Goal: Task Accomplishment & Management: Complete application form

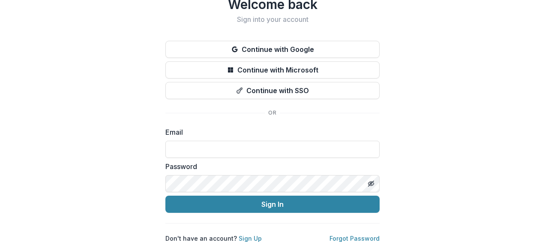
scroll to position [38, 0]
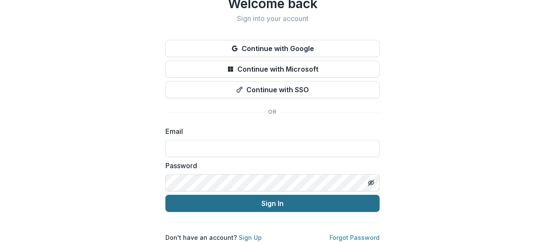
type input "**********"
click at [285, 198] on button "Sign In" at bounding box center [272, 203] width 214 height 17
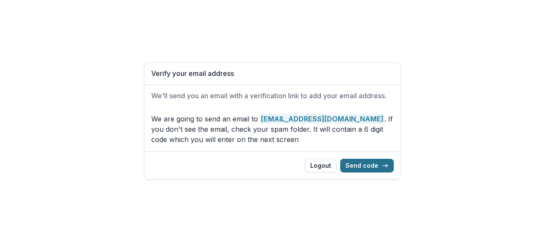
click at [372, 164] on button "Send code" at bounding box center [367, 166] width 54 height 14
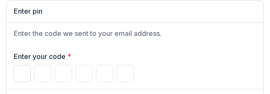
click at [22, 74] on input "Please enter your pin code" at bounding box center [22, 73] width 17 height 17
type input "*"
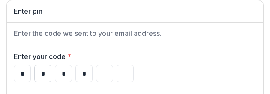
type input "*"
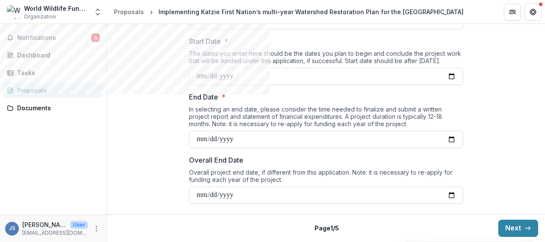
scroll to position [1058, 0]
click at [515, 232] on button "Next" at bounding box center [519, 227] width 40 height 17
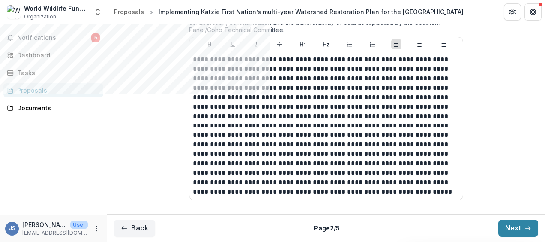
scroll to position [1615, 0]
click at [519, 227] on button "Next" at bounding box center [519, 227] width 40 height 17
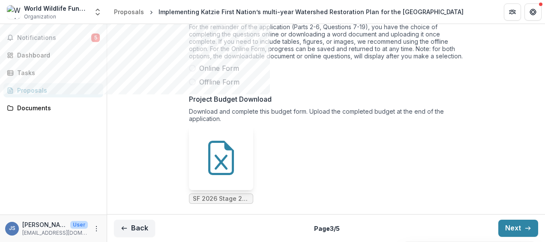
scroll to position [253, 0]
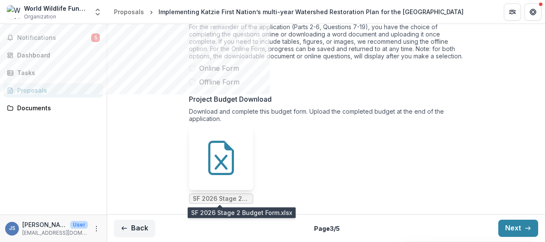
click at [224, 196] on span "SF 2026 Stage 2 Budget Form.xlsx" at bounding box center [221, 198] width 57 height 7
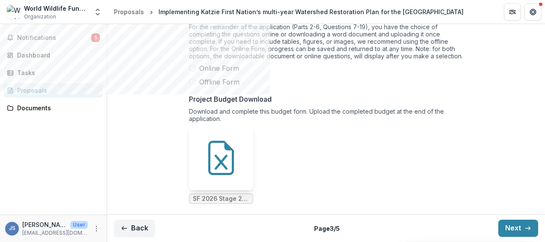
click at [190, 81] on span at bounding box center [192, 81] width 7 height 7
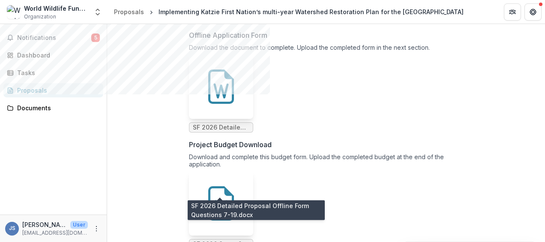
click at [216, 131] on span "SF 2026 Detailed Proposal Offline Form Questions 7-19.docx" at bounding box center [221, 127] width 57 height 7
click at [224, 131] on span "SF 2026 Detailed Proposal Offline Form Questions 7-19.docx" at bounding box center [221, 127] width 57 height 7
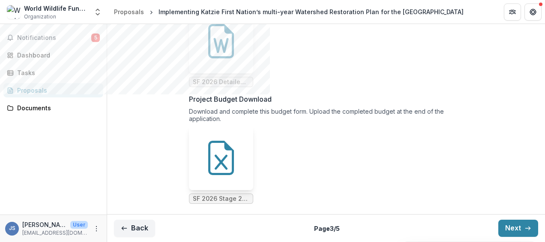
scroll to position [339, 0]
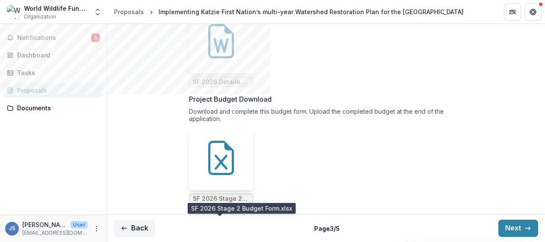
click at [226, 202] on span "SF 2026 Stage 2 Budget Form.xlsx" at bounding box center [221, 198] width 57 height 7
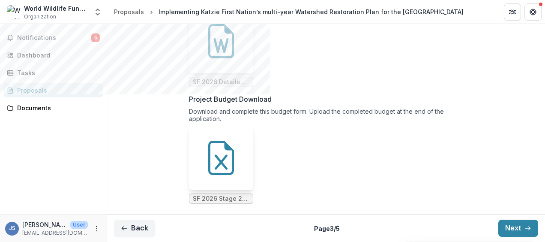
scroll to position [363, 0]
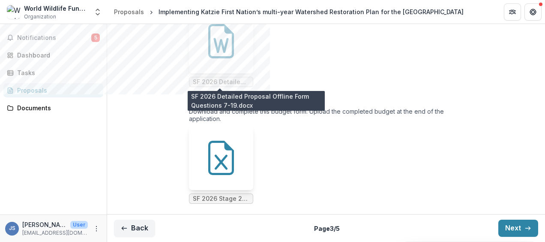
click at [229, 80] on span "SF 2026 Detailed Proposal Offline Form Questions 7-19.docx" at bounding box center [221, 81] width 57 height 7
click at [222, 78] on span "SF 2026 Detailed Proposal Offline Form Questions 7-19.docx" at bounding box center [221, 81] width 57 height 7
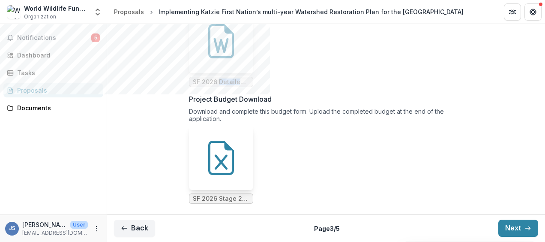
click at [222, 78] on span "SF 2026 Detailed Proposal Offline Form Questions 7-19.docx" at bounding box center [221, 81] width 57 height 7
drag, startPoint x: 222, startPoint y: 78, endPoint x: 213, endPoint y: 82, distance: 10.0
click at [213, 82] on span "SF 2026 Detailed Proposal Offline Form Questions 7-19.docx" at bounding box center [221, 81] width 57 height 7
drag, startPoint x: 213, startPoint y: 82, endPoint x: 207, endPoint y: 58, distance: 24.6
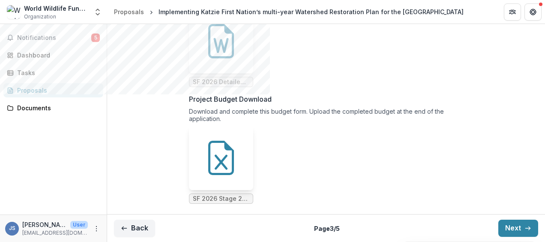
click at [207, 58] on icon at bounding box center [221, 41] width 34 height 34
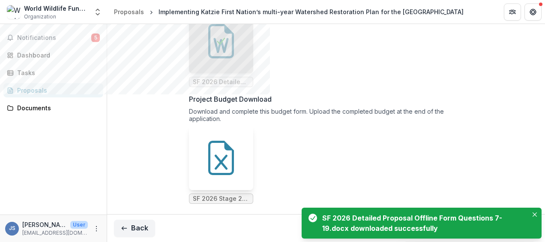
click at [388, 220] on div "SF 2026 Detailed Proposal Offline Form Questions 7-19.docx downloaded successfu…" at bounding box center [423, 223] width 202 height 21
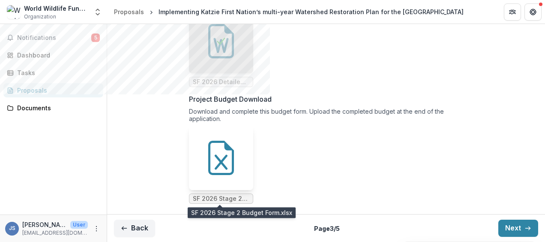
click at [225, 195] on span "SF 2026 Stage 2 Budget Form.xlsx" at bounding box center [221, 198] width 57 height 7
click at [234, 196] on span "SF 2026 Stage 2 Budget Form.xlsx" at bounding box center [221, 198] width 57 height 7
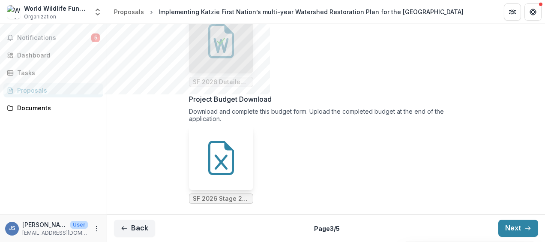
click at [158, 172] on div "Application Preference * For the remainder of the application (Parts 2-6, Quest…" at bounding box center [326, 51] width 438 height 317
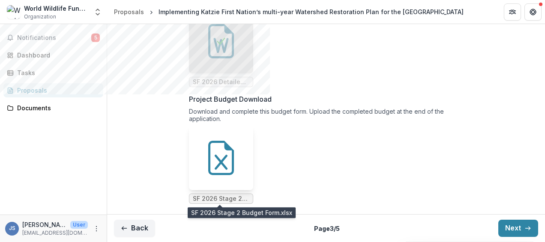
click at [216, 196] on span "SF 2026 Stage 2 Budget Form.xlsx" at bounding box center [221, 198] width 57 height 7
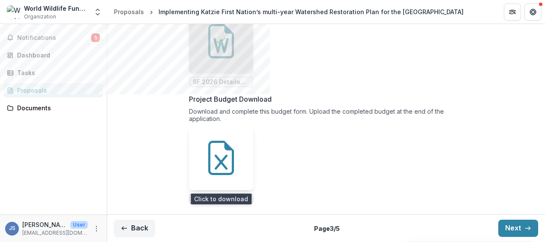
click at [237, 176] on div at bounding box center [221, 158] width 64 height 64
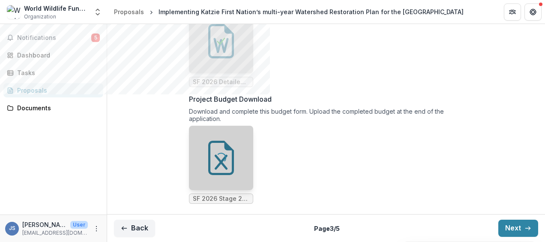
click at [237, 176] on div "Loading..." at bounding box center [221, 158] width 64 height 64
click at [337, 169] on ul "SF 2026 Stage 2 Budget Form.xlsx" at bounding box center [326, 165] width 274 height 78
click at [512, 227] on button "Next" at bounding box center [519, 227] width 40 height 17
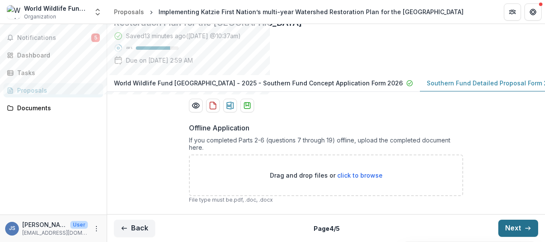
scroll to position [141, 0]
click at [520, 228] on button "Next" at bounding box center [519, 227] width 40 height 17
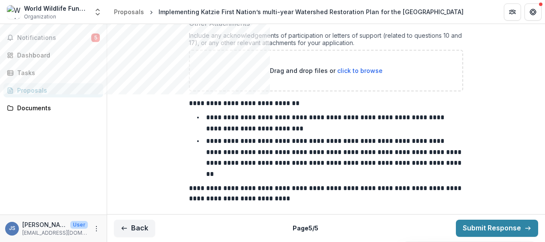
scroll to position [315, 0]
click at [134, 224] on button "Back" at bounding box center [134, 227] width 41 height 17
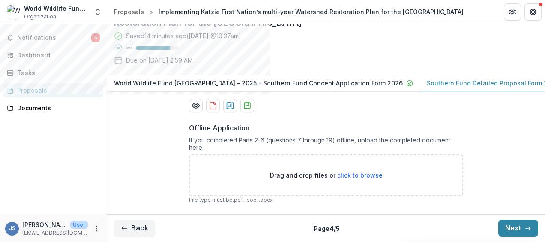
scroll to position [141, 0]
click at [143, 222] on button "Back" at bounding box center [134, 227] width 41 height 17
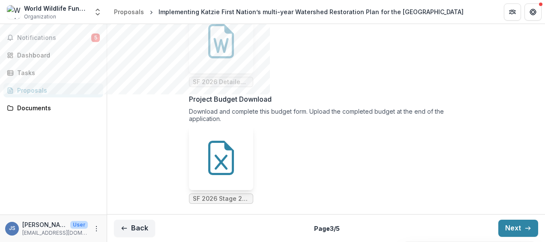
scroll to position [363, 0]
click at [132, 226] on button "Back" at bounding box center [134, 227] width 41 height 17
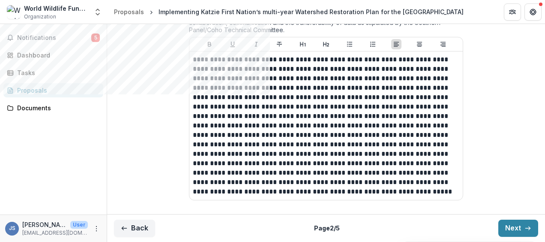
scroll to position [1615, 0]
click at [135, 230] on button "Back" at bounding box center [134, 227] width 41 height 17
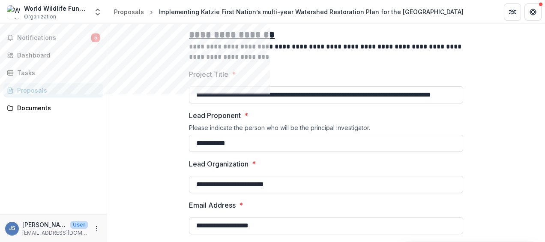
scroll to position [158, 0]
